Goal: Task Accomplishment & Management: Use online tool/utility

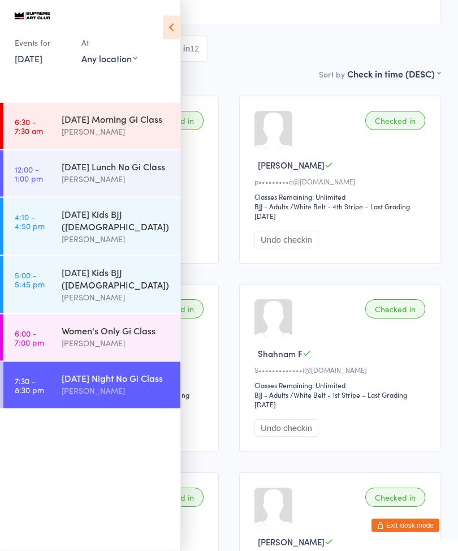
click at [42, 64] on link "[DATE]" at bounding box center [29, 58] width 28 height 12
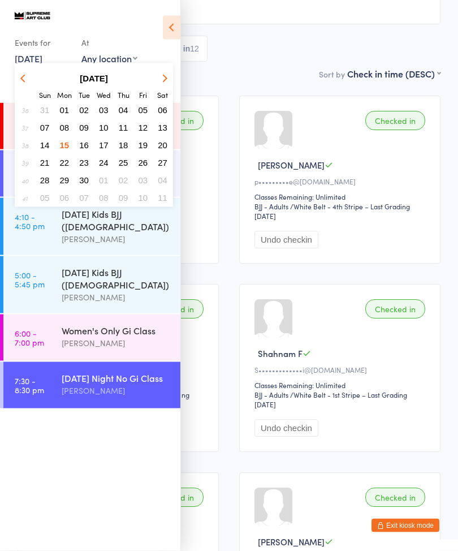
scroll to position [102, 0]
click at [85, 145] on span "16" at bounding box center [84, 145] width 10 height 10
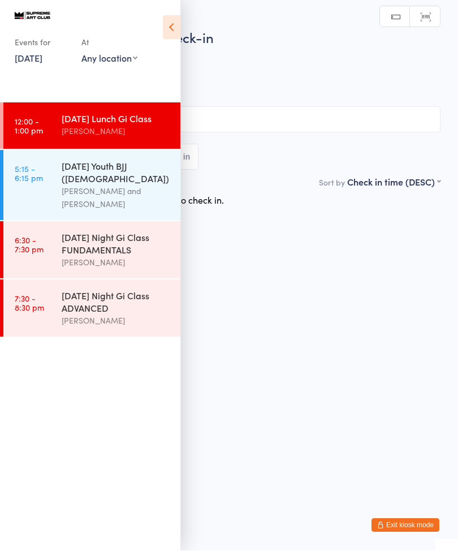
click at [172, 38] on icon at bounding box center [172, 28] width 18 height 24
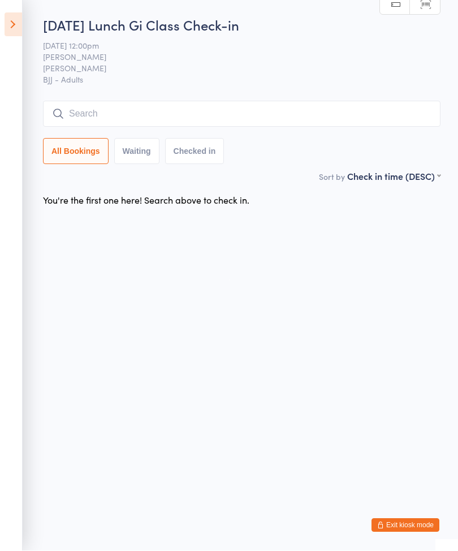
click at [106, 110] on input "search" at bounding box center [242, 114] width 398 height 26
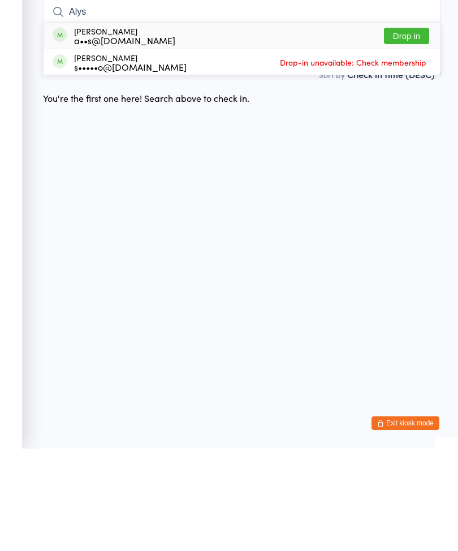
type input "Alys"
click at [420, 130] on button "Drop in" at bounding box center [406, 138] width 45 height 16
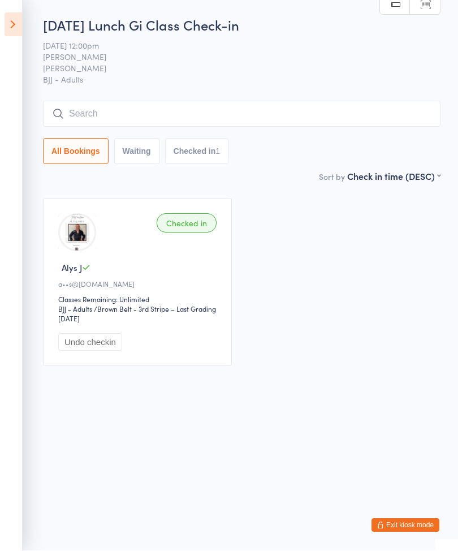
click at [124, 113] on input "search" at bounding box center [242, 114] width 398 height 26
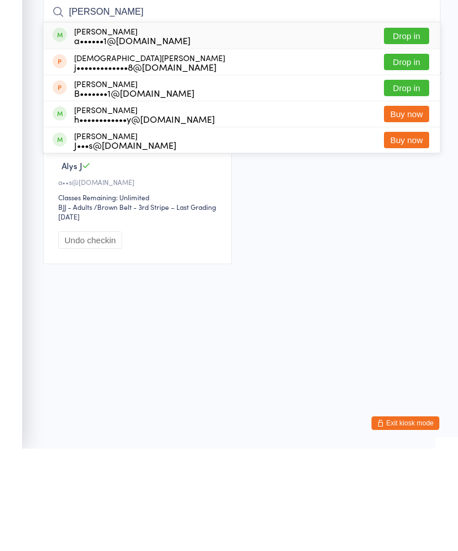
type input "[PERSON_NAME]"
click at [403, 130] on button "Drop in" at bounding box center [406, 138] width 45 height 16
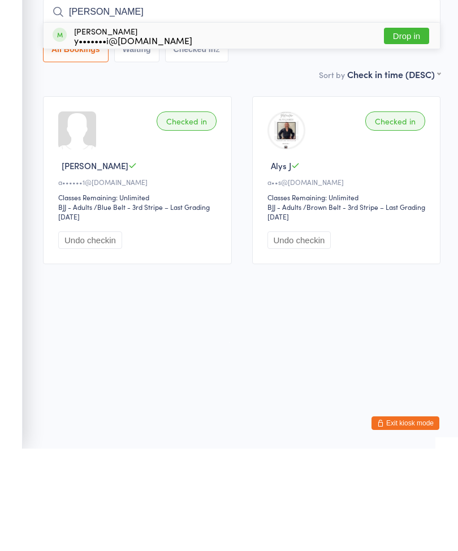
type input "[PERSON_NAME]"
click at [407, 130] on button "Drop in" at bounding box center [406, 138] width 45 height 16
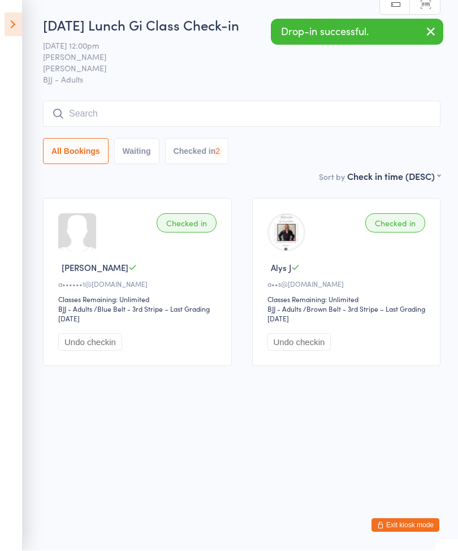
scroll to position [1, 0]
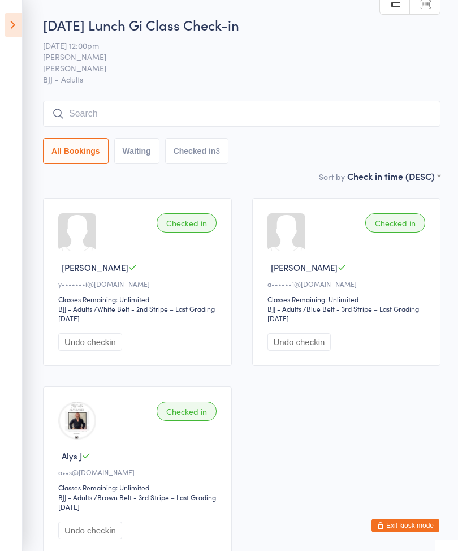
click at [116, 140] on button "Waiting" at bounding box center [136, 151] width 45 height 26
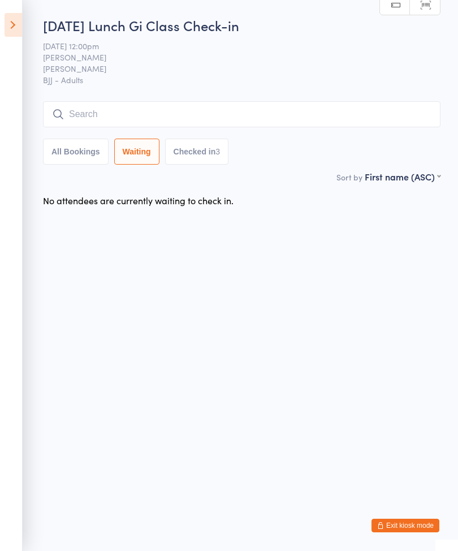
scroll to position [0, 0]
click at [84, 156] on button "All Bookings" at bounding box center [76, 152] width 66 height 26
select select "5"
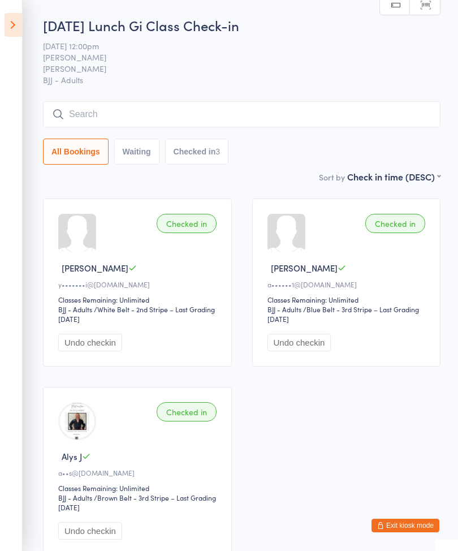
click at [89, 114] on input "search" at bounding box center [242, 114] width 398 height 26
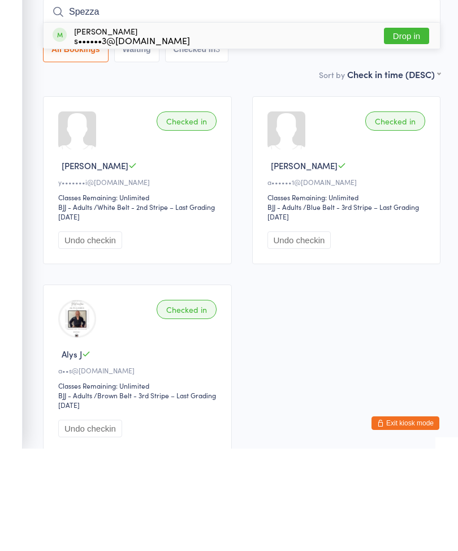
type input "Spezza"
click at [399, 130] on button "Drop in" at bounding box center [406, 138] width 45 height 16
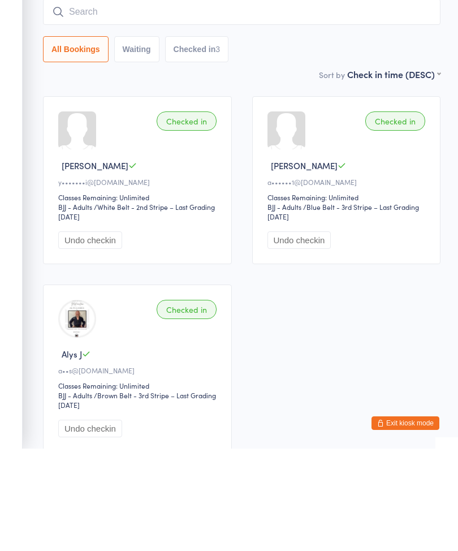
scroll to position [102, 0]
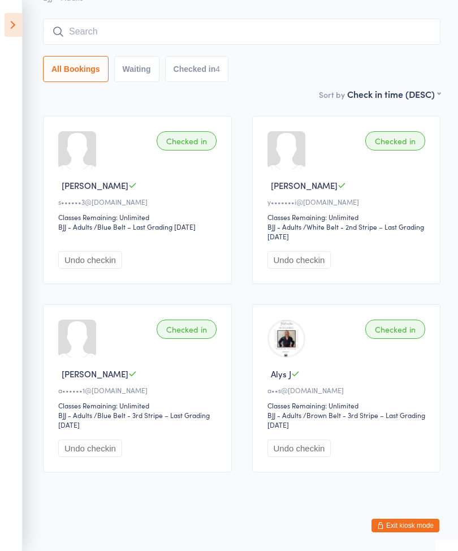
click at [165, 19] on input "search" at bounding box center [242, 32] width 398 height 26
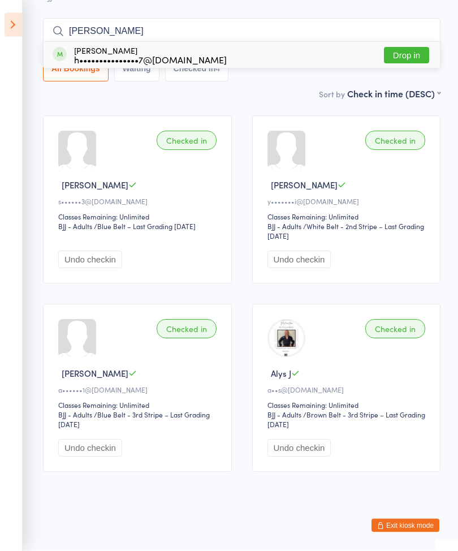
type input "[PERSON_NAME]"
click at [408, 47] on button "Drop in" at bounding box center [406, 55] width 45 height 16
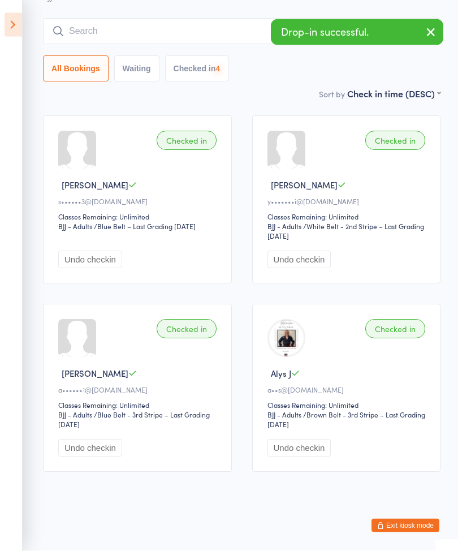
scroll to position [102, 0]
